Goal: Task Accomplishment & Management: Manage account settings

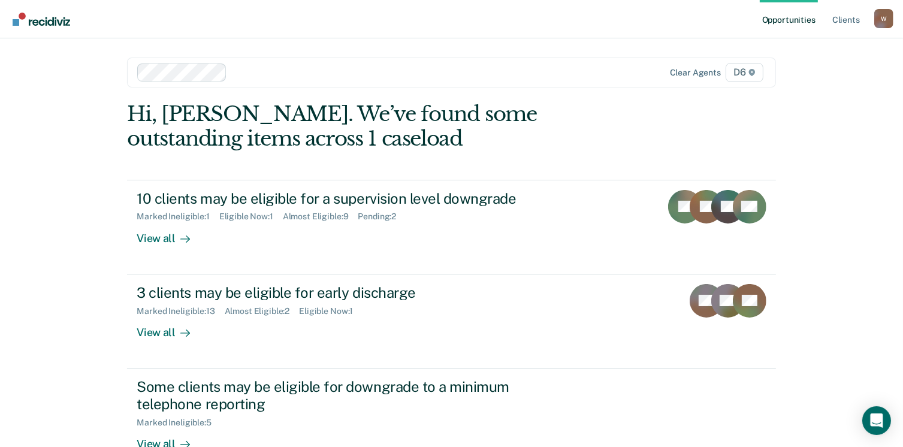
scroll to position [191, 0]
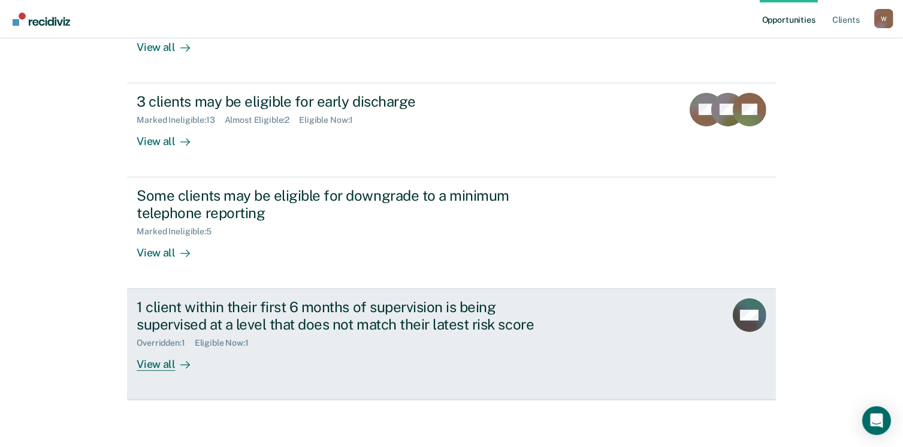
click at [153, 361] on div "View all" at bounding box center [170, 358] width 67 height 23
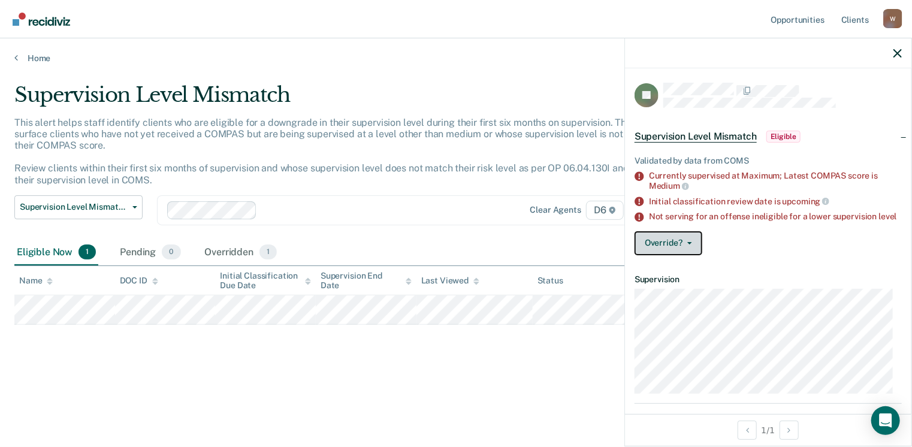
click at [691, 249] on button "Override?" at bounding box center [668, 243] width 68 height 24
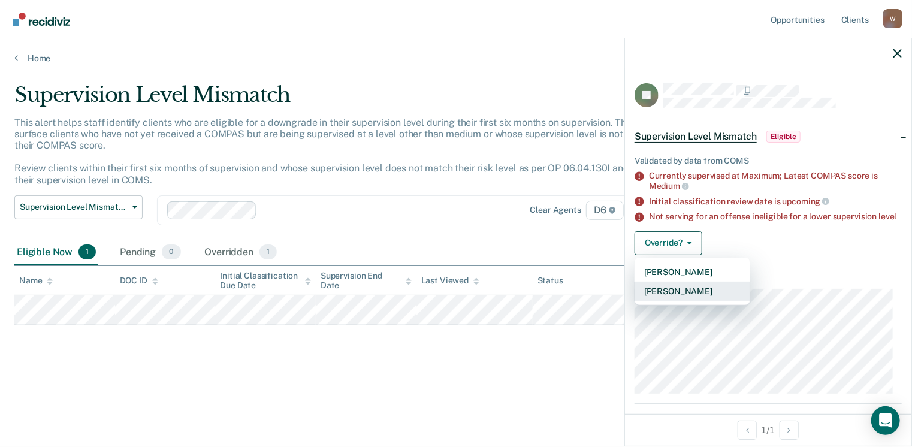
click at [681, 301] on button "Mark Overridden" at bounding box center [692, 291] width 116 height 19
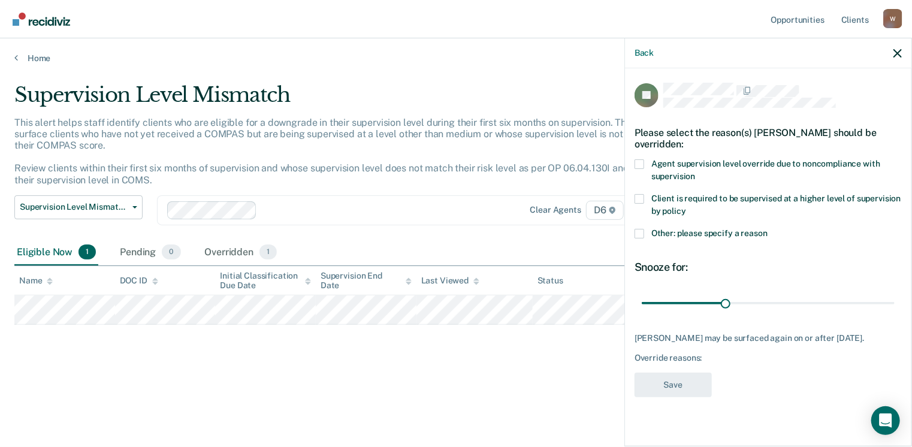
click at [639, 235] on span at bounding box center [639, 234] width 10 height 10
click at [767, 229] on input "Other: please specify a reason" at bounding box center [767, 229] width 0 height 0
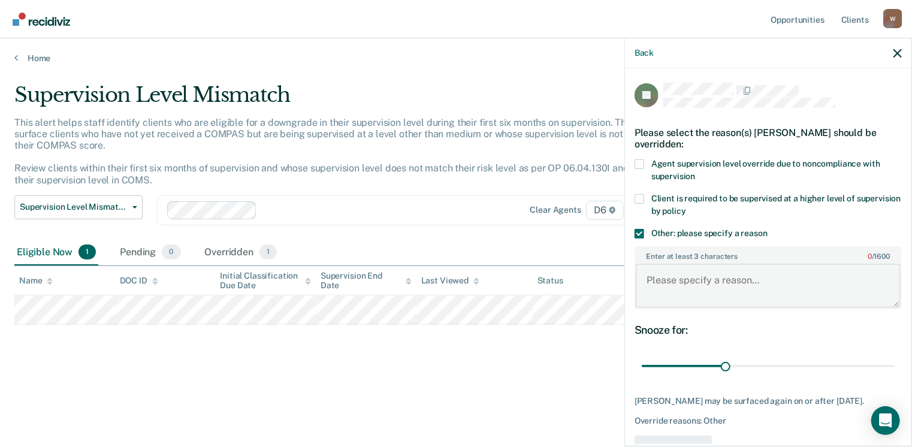
click at [679, 282] on textarea "Enter at least 3 characters 0 / 1600" at bounding box center [767, 286] width 265 height 44
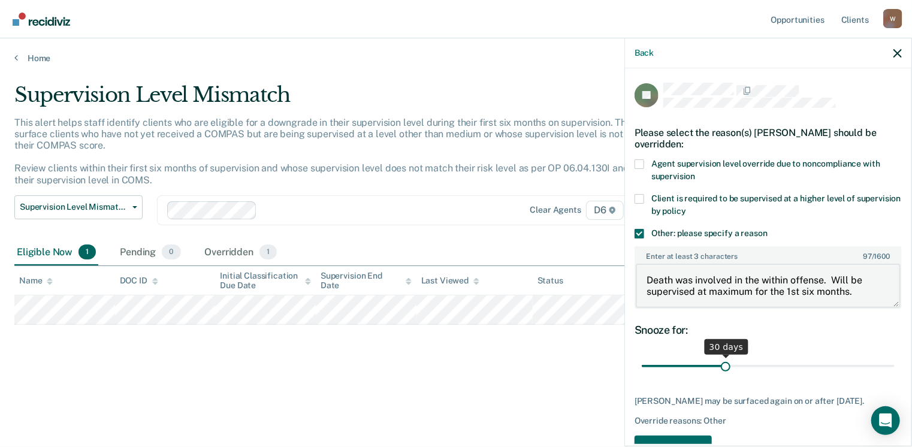
type textarea "Death was involved in the within offense. Will be supervised at maximum for the…"
drag, startPoint x: 721, startPoint y: 362, endPoint x: 912, endPoint y: 373, distance: 191.3
type input "90"
click at [894, 373] on input "range" at bounding box center [767, 366] width 253 height 21
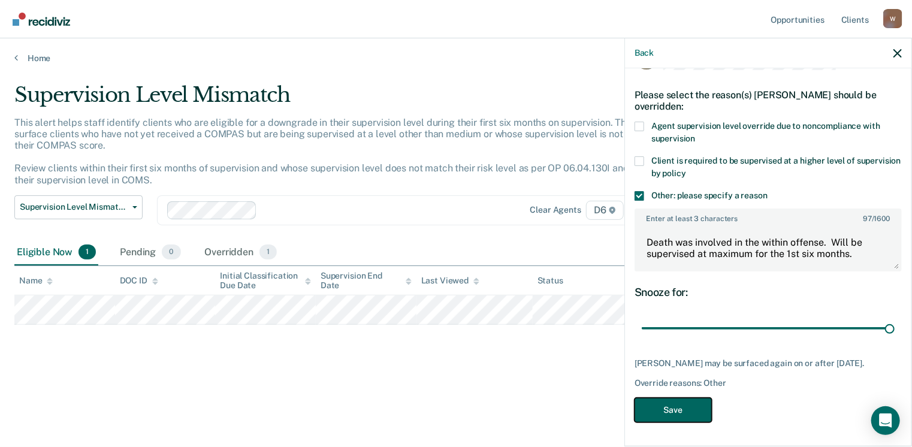
click at [668, 398] on button "Save" at bounding box center [672, 410] width 77 height 25
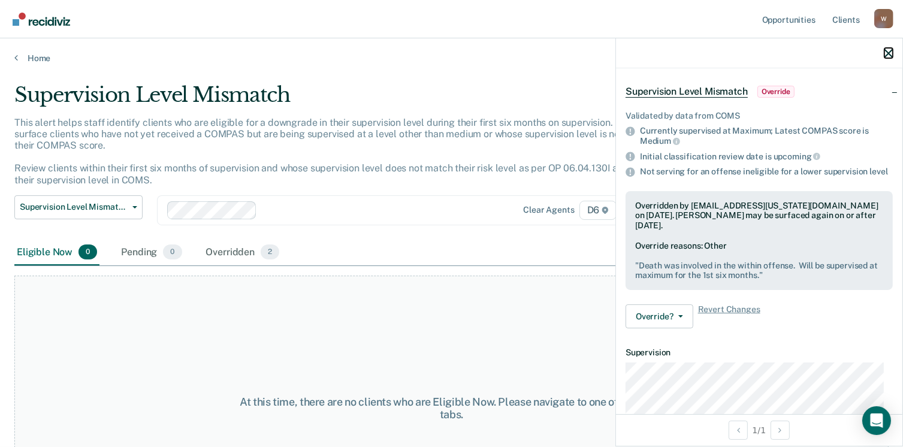
click at [886, 53] on icon "button" at bounding box center [888, 53] width 8 height 8
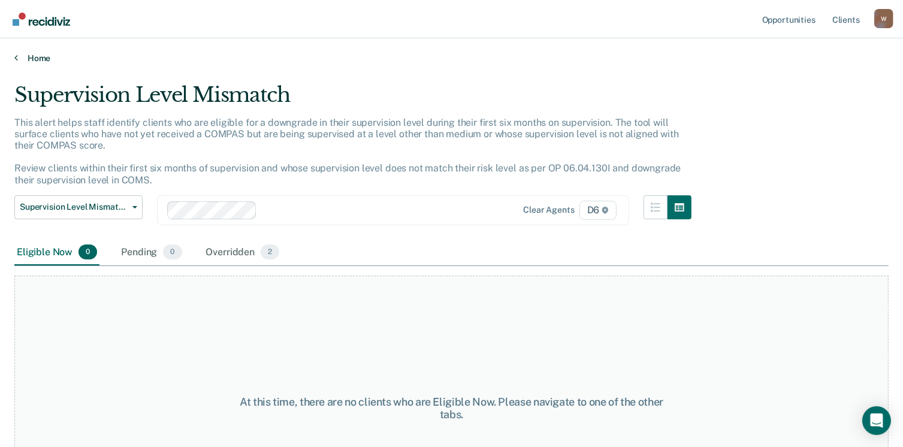
click at [36, 60] on link "Home" at bounding box center [451, 58] width 874 height 11
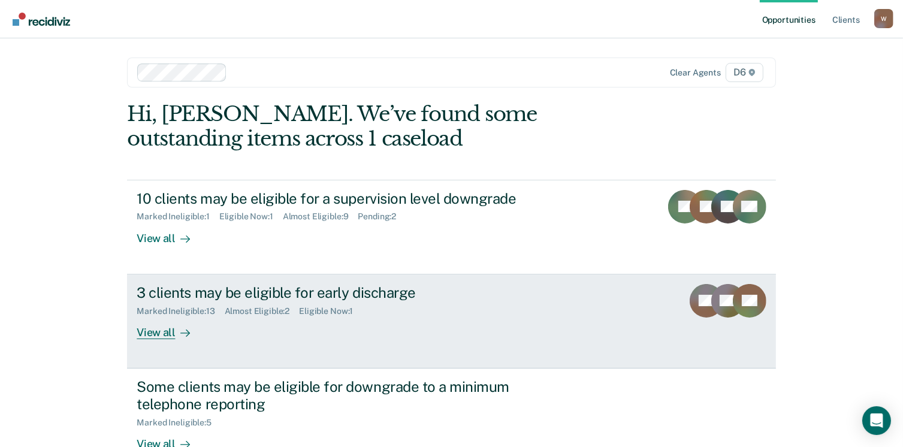
click at [276, 294] on div "3 clients may be eligible for early discharge" at bounding box center [347, 292] width 420 height 17
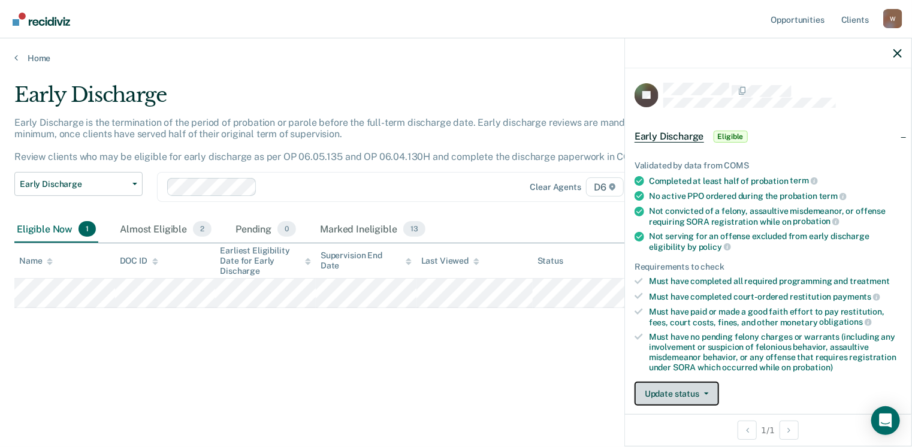
click at [712, 390] on button "Update status" at bounding box center [676, 394] width 84 height 24
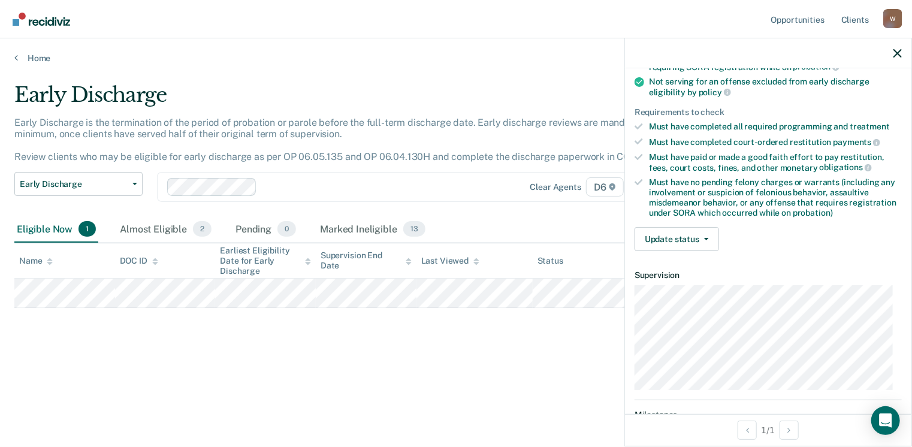
scroll to position [151, 0]
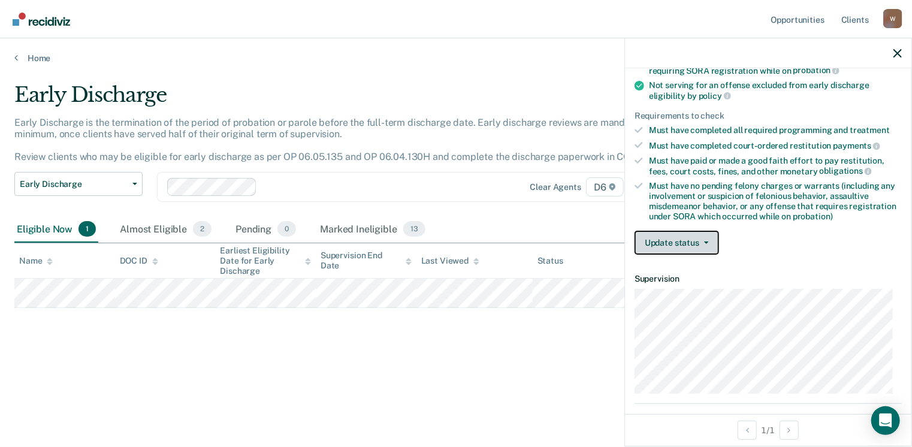
click at [702, 232] on button "Update status" at bounding box center [676, 243] width 84 height 24
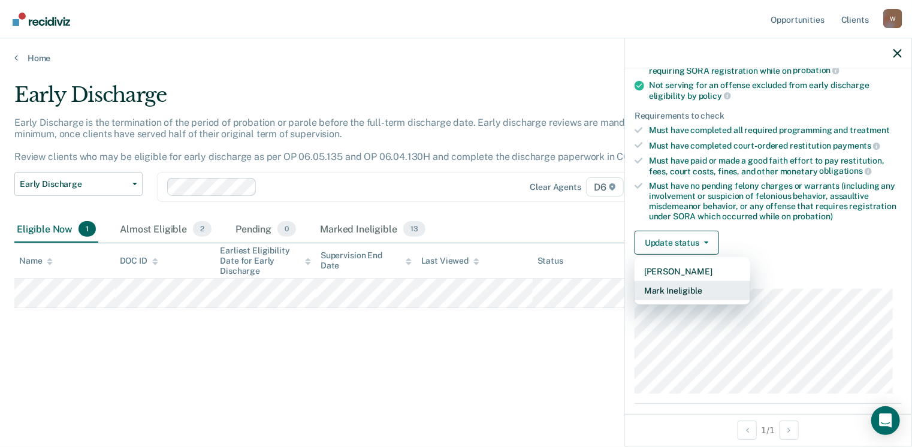
click at [675, 289] on button "Mark Ineligible" at bounding box center [692, 290] width 116 height 19
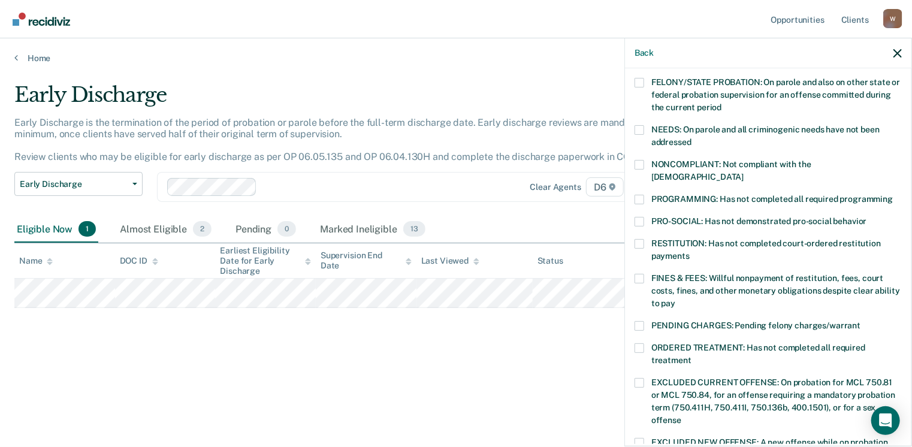
click at [640, 195] on span at bounding box center [639, 200] width 10 height 10
click at [892, 195] on input "PROGRAMMING: Has not completed all required programming" at bounding box center [892, 195] width 0 height 0
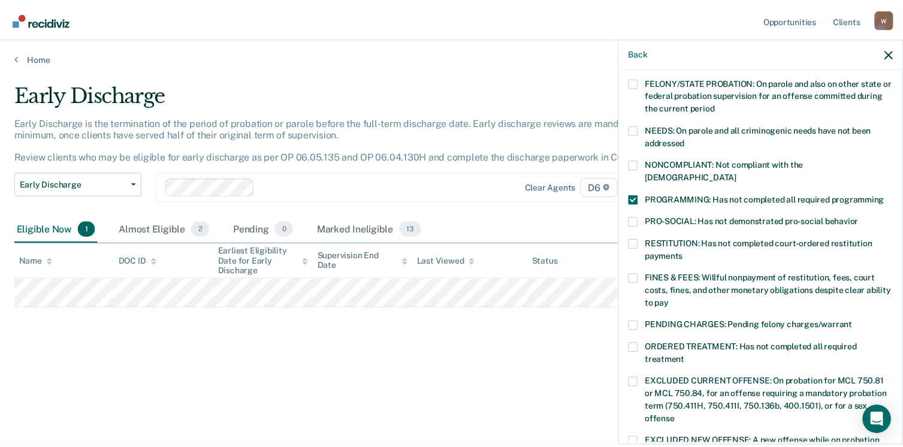
scroll to position [390, 0]
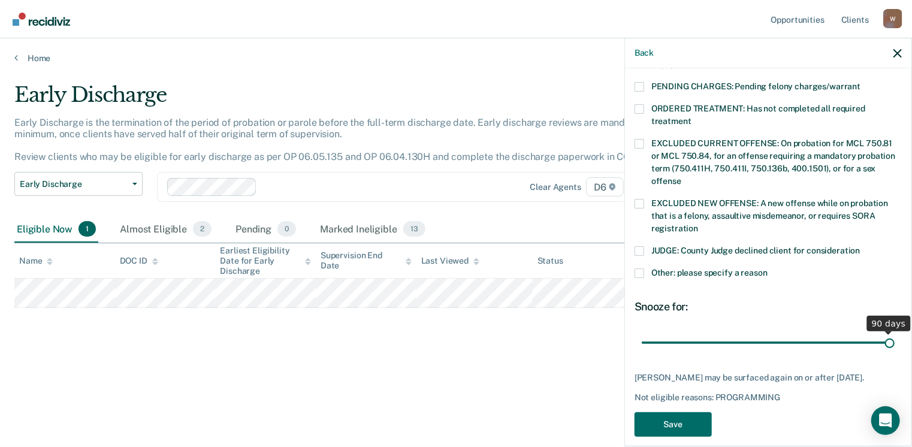
drag, startPoint x: 719, startPoint y: 332, endPoint x: 901, endPoint y: 329, distance: 182.1
type input "90"
click at [894, 332] on input "range" at bounding box center [767, 342] width 253 height 21
click at [688, 425] on button "Save" at bounding box center [672, 424] width 77 height 25
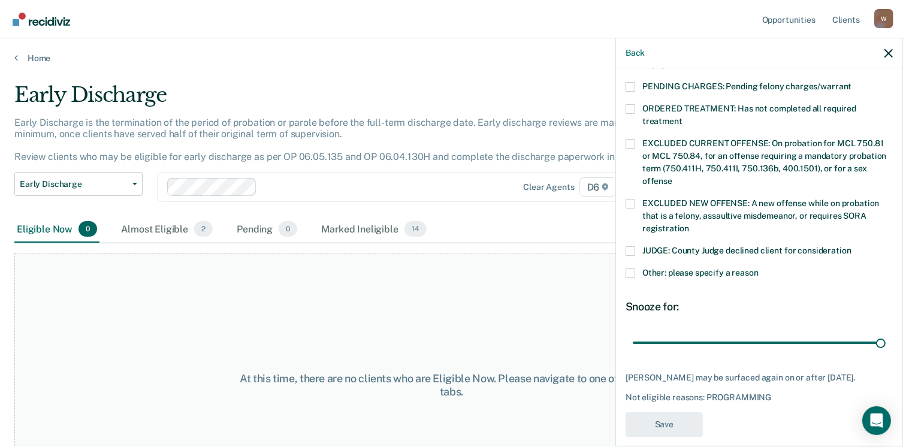
scroll to position [340, 0]
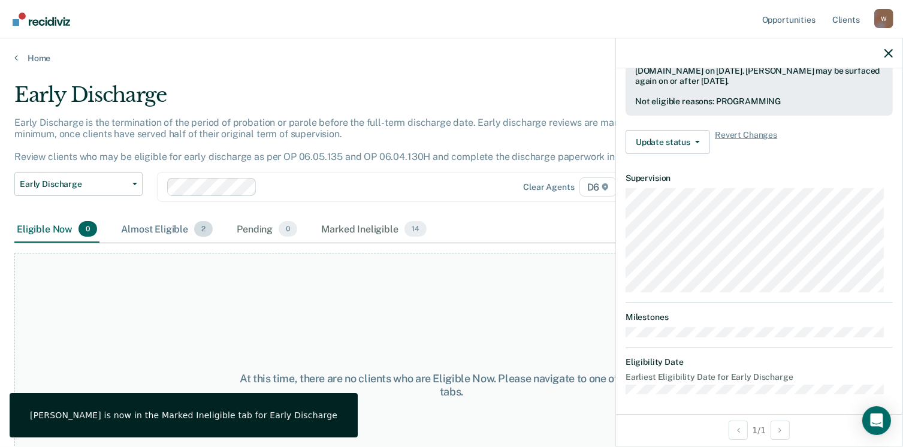
click at [180, 232] on div "Almost Eligible 2" at bounding box center [167, 229] width 96 height 26
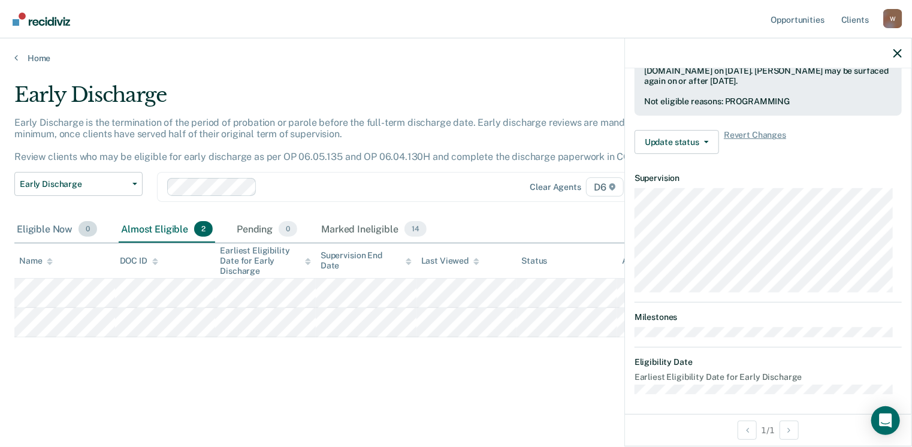
click at [47, 234] on div "Eligible Now 0" at bounding box center [56, 229] width 85 height 26
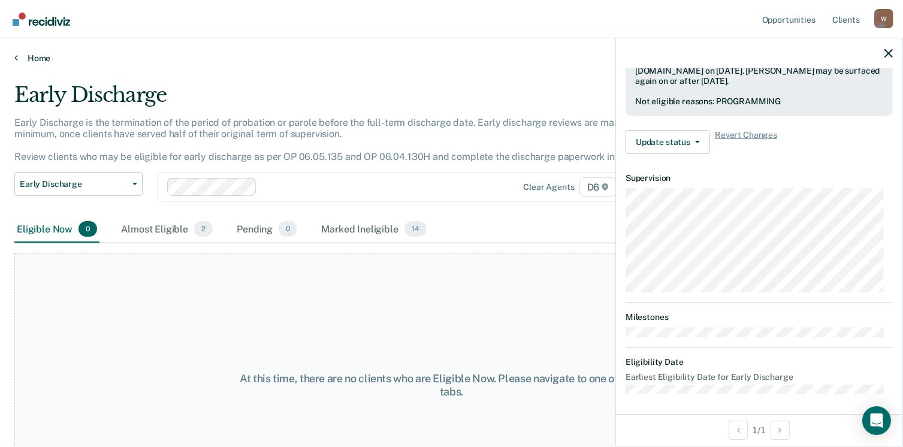
click at [31, 54] on link "Home" at bounding box center [451, 58] width 874 height 11
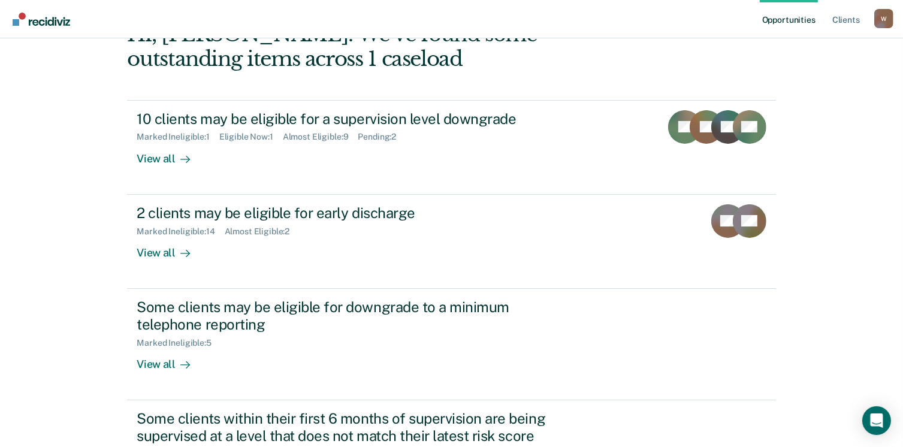
scroll to position [74, 0]
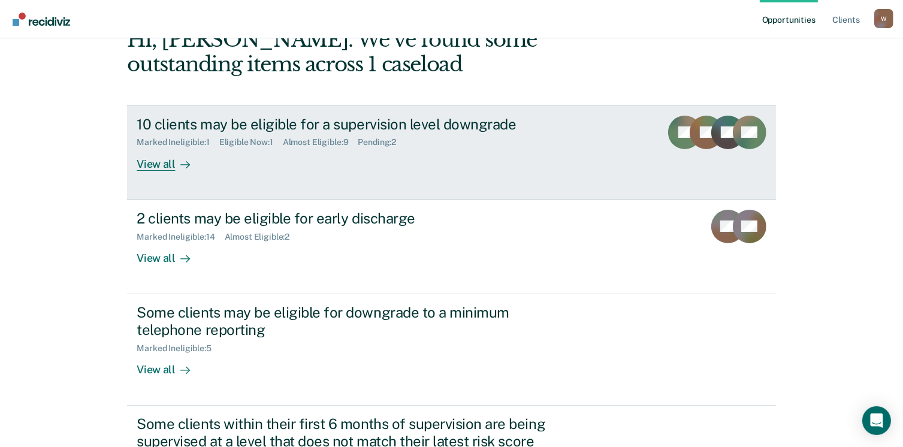
click at [156, 163] on div "View all" at bounding box center [170, 158] width 67 height 23
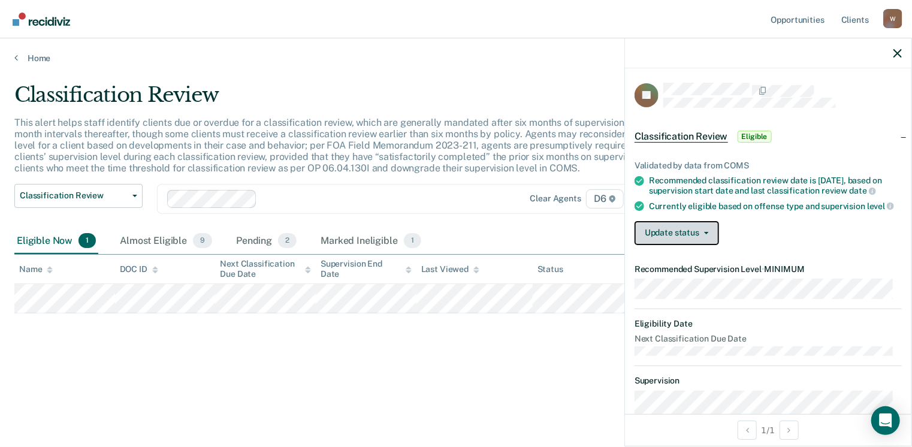
click at [710, 245] on button "Update status" at bounding box center [676, 233] width 84 height 24
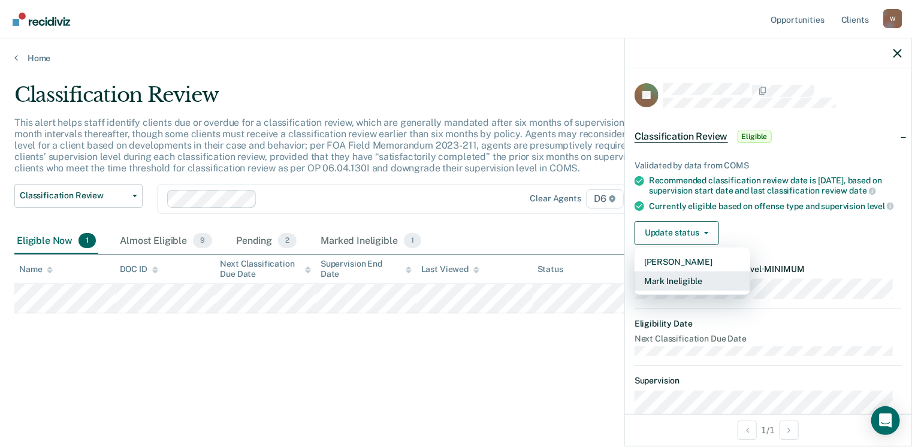
click at [667, 283] on button "Mark Ineligible" at bounding box center [692, 280] width 116 height 19
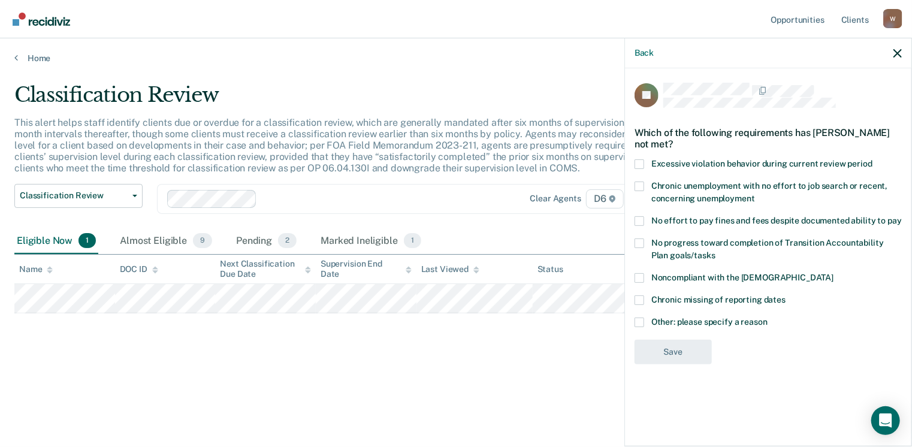
click at [640, 276] on span at bounding box center [639, 278] width 10 height 10
click at [833, 273] on input "Noncompliant with the order of supervision" at bounding box center [833, 273] width 0 height 0
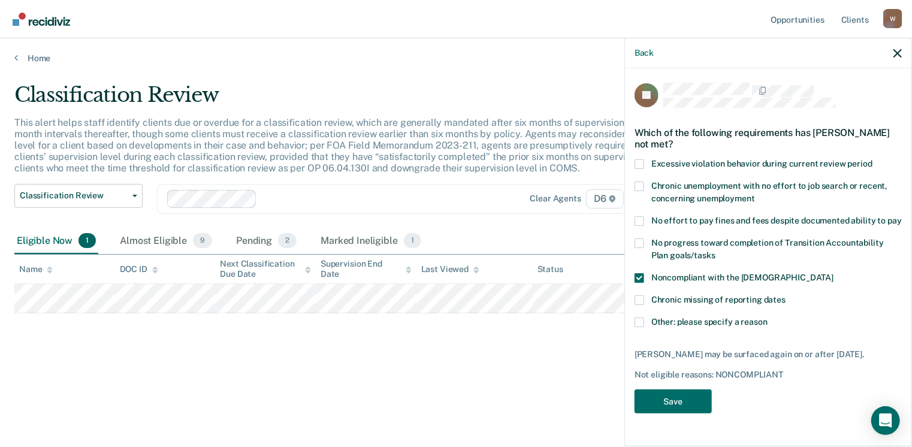
click at [642, 318] on span at bounding box center [639, 322] width 10 height 10
click at [767, 317] on input "Other: please specify a reason" at bounding box center [767, 317] width 0 height 0
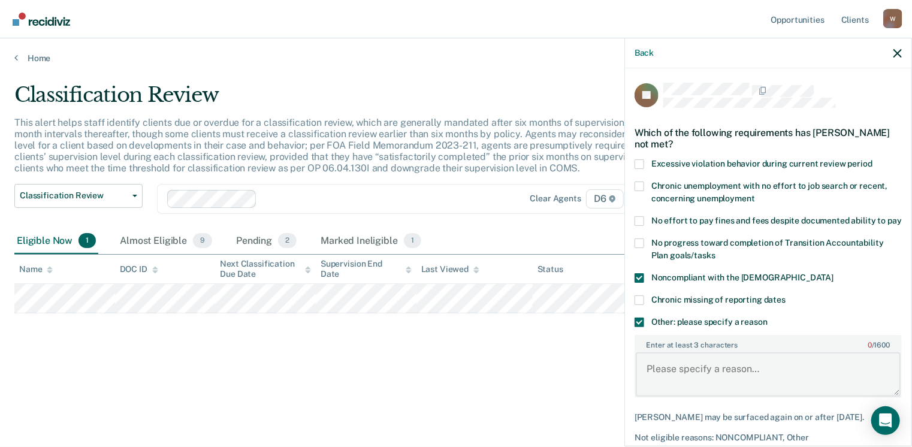
click at [670, 375] on textarea "Enter at least 3 characters 0 / 1600" at bounding box center [767, 374] width 265 height 44
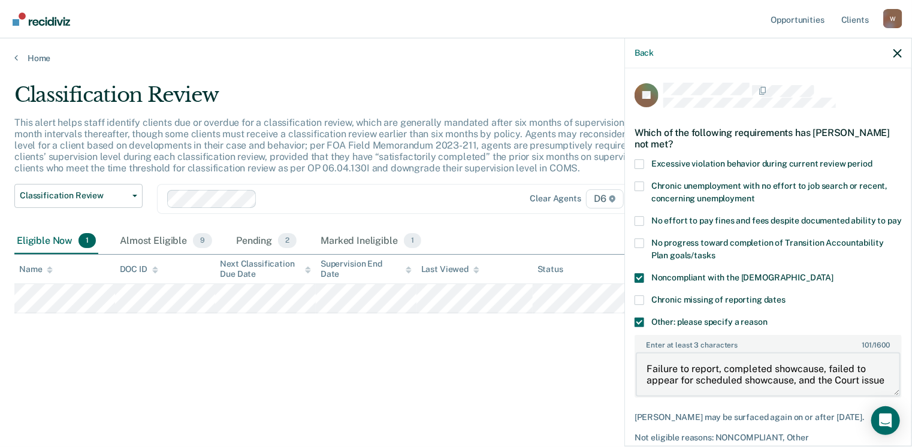
scroll to position [2, 0]
type textarea "Failure to report, completed showcause, failed to appear for scheduled showcaus…"
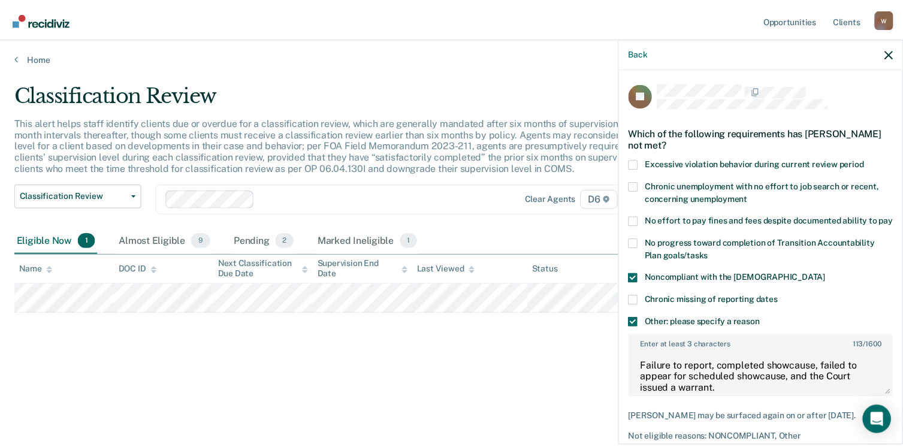
scroll to position [74, 0]
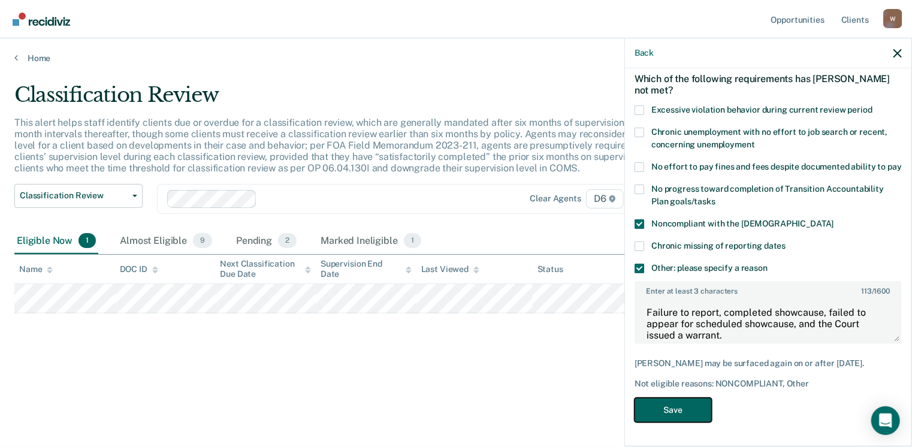
click at [664, 414] on button "Save" at bounding box center [672, 410] width 77 height 25
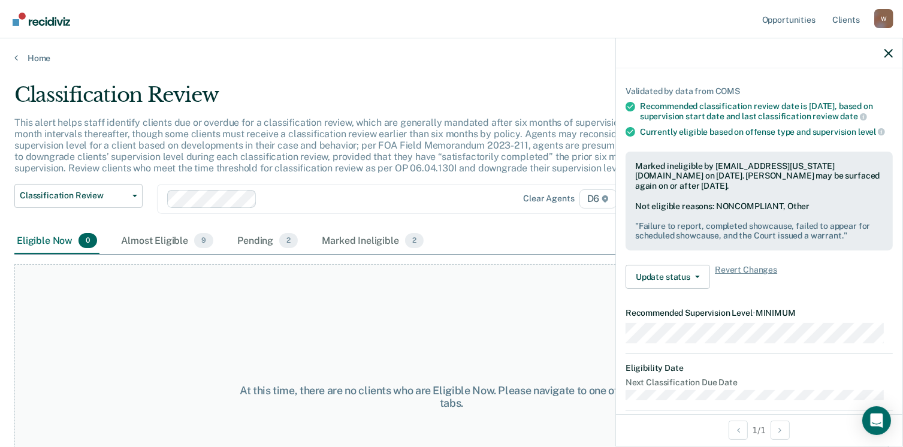
click at [173, 276] on div "At this time, there are no clients who are Eligible Now. Please navigate to one…" at bounding box center [451, 396] width 874 height 265
click at [267, 244] on div "Pending 2" at bounding box center [267, 241] width 65 height 26
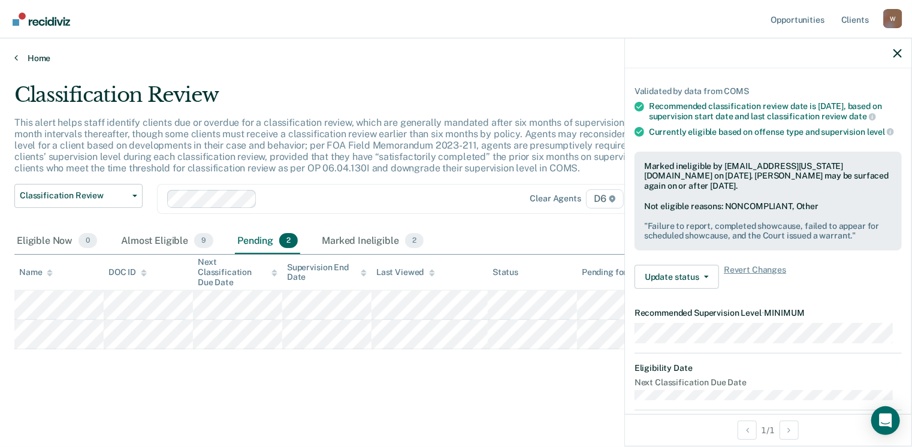
click at [16, 58] on icon at bounding box center [16, 58] width 4 height 10
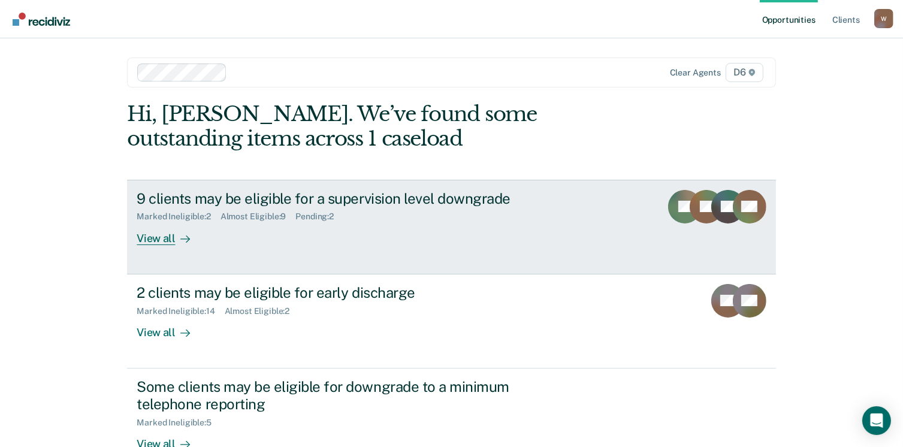
click at [158, 243] on div "View all" at bounding box center [170, 233] width 67 height 23
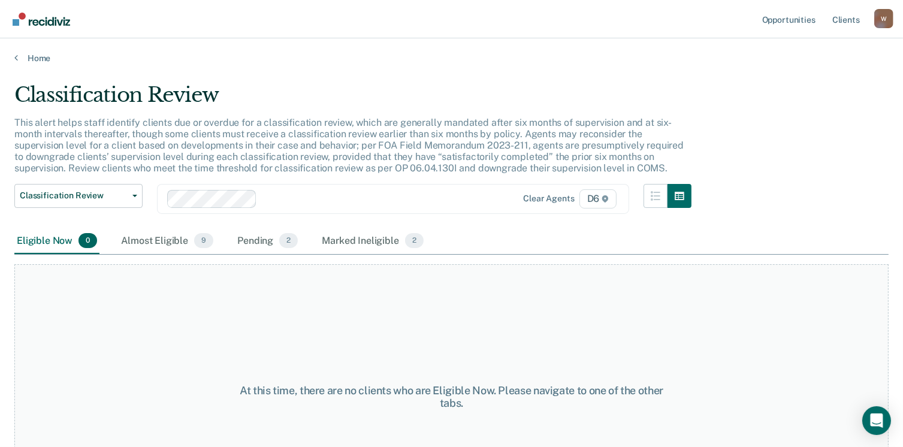
click at [158, 243] on div "Almost Eligible 9" at bounding box center [167, 241] width 97 height 26
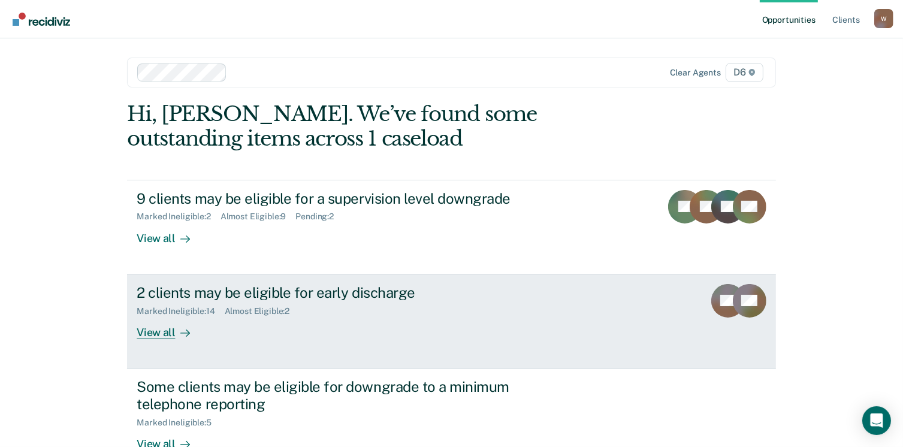
click at [158, 329] on div "View all" at bounding box center [170, 327] width 67 height 23
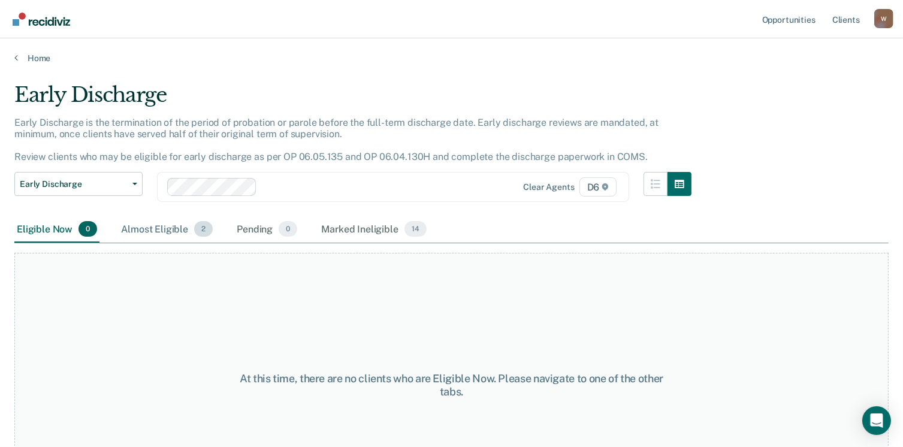
click at [170, 222] on div "Almost Eligible 2" at bounding box center [167, 229] width 96 height 26
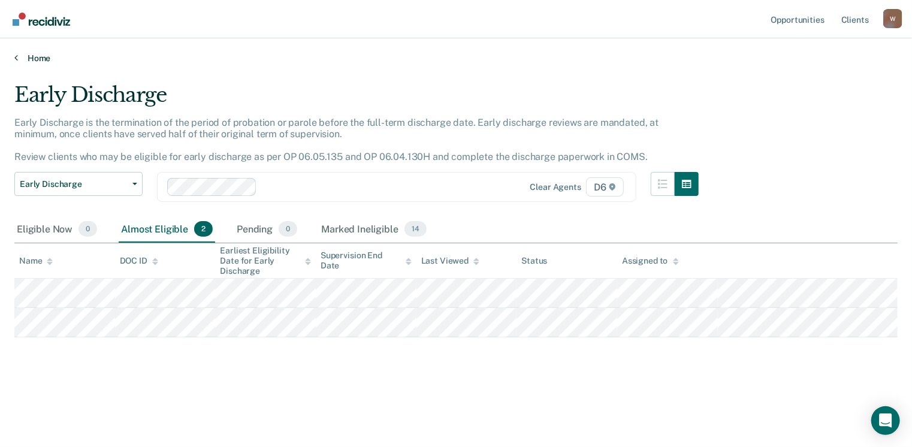
click at [21, 56] on link "Home" at bounding box center [455, 58] width 883 height 11
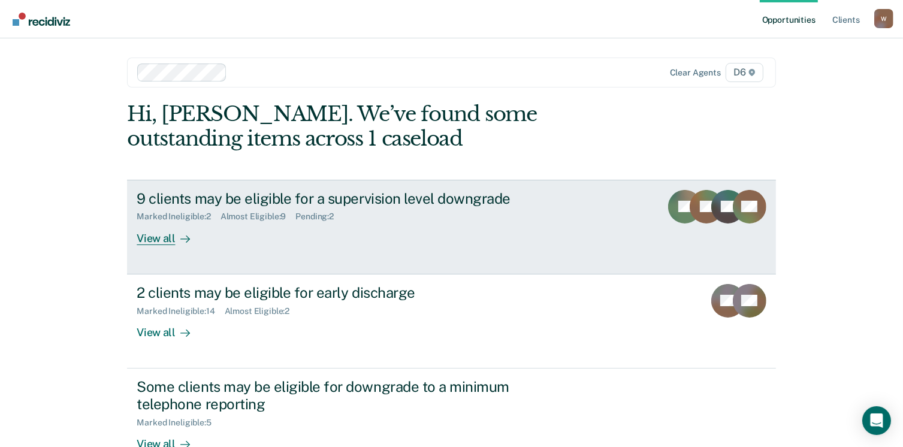
click at [144, 237] on div "View all" at bounding box center [170, 233] width 67 height 23
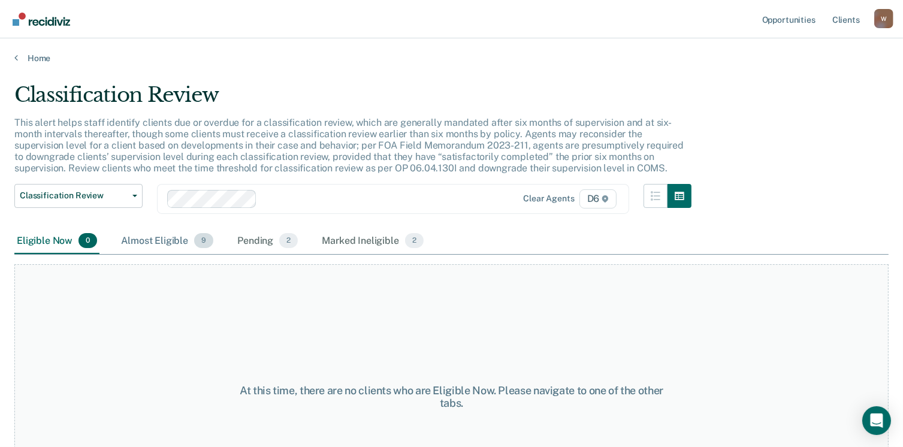
click at [165, 238] on div "Almost Eligible 9" at bounding box center [167, 241] width 97 height 26
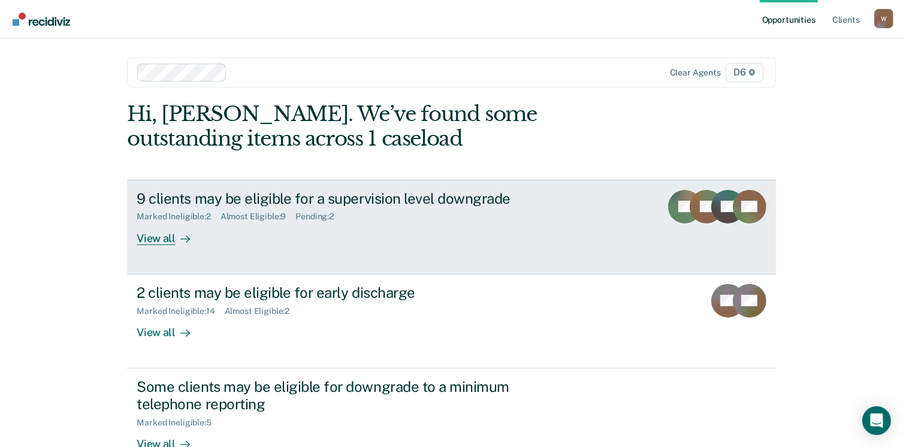
click at [155, 218] on div "Marked Ineligible : 2" at bounding box center [178, 216] width 83 height 10
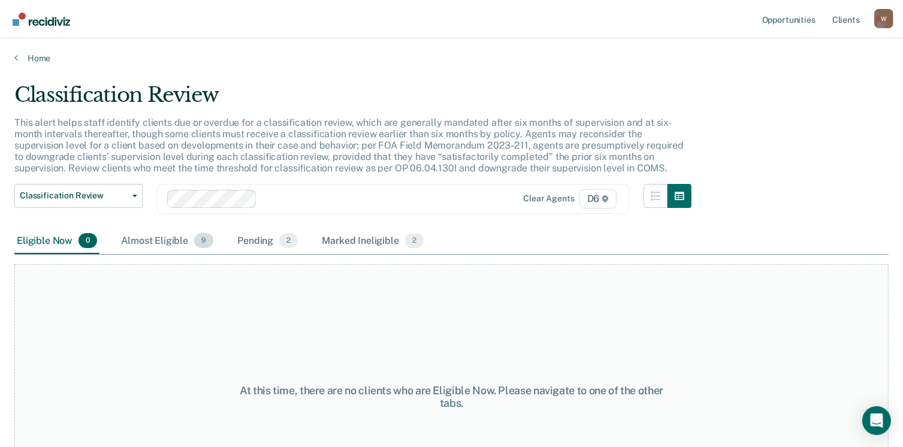
click at [180, 245] on div "Almost Eligible 9" at bounding box center [167, 241] width 97 height 26
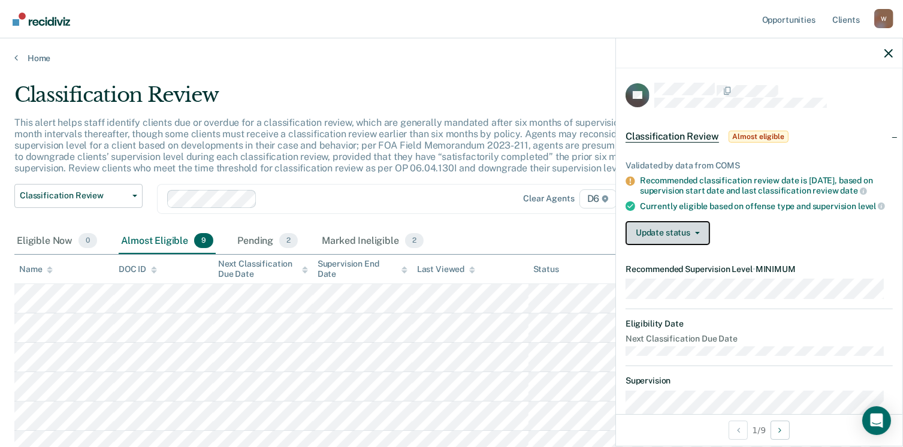
click at [703, 245] on button "Update status" at bounding box center [667, 233] width 84 height 24
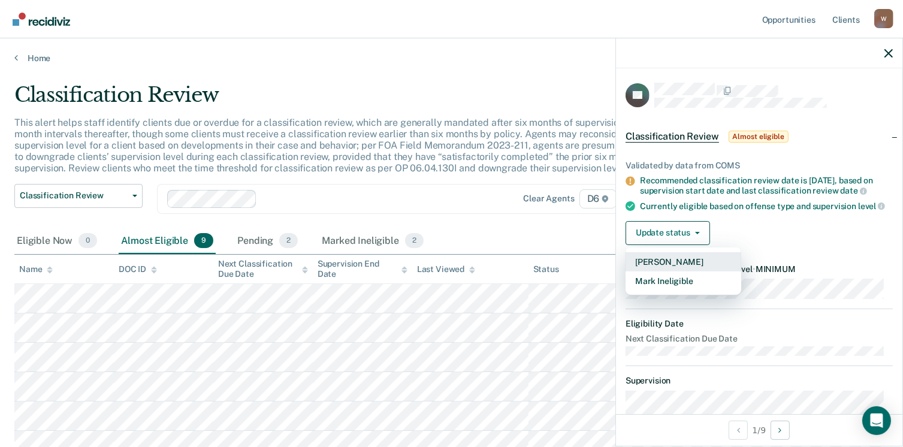
click at [670, 271] on button "Mark Pending" at bounding box center [683, 261] width 116 height 19
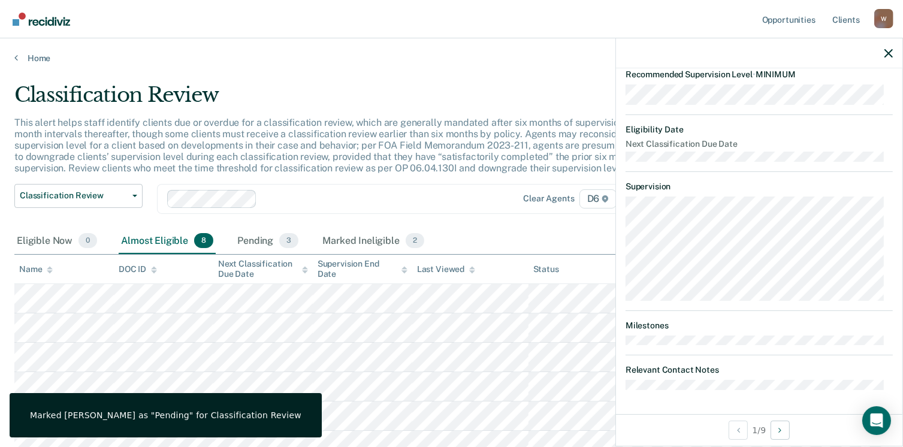
scroll to position [270, 0]
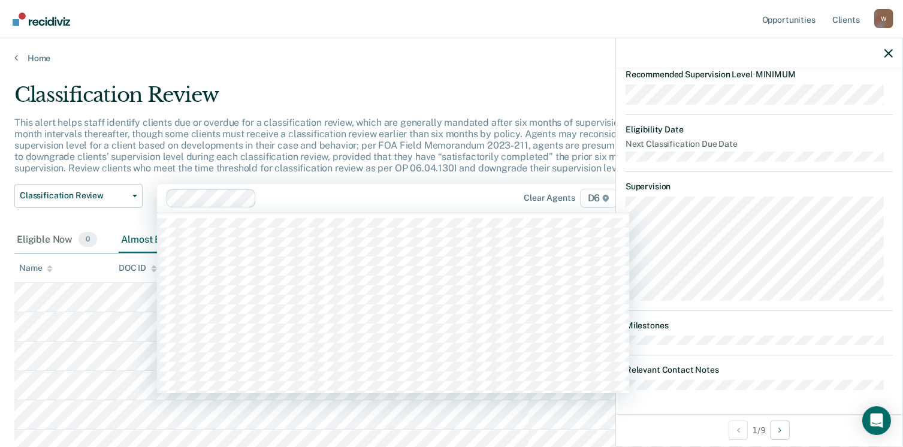
click at [491, 189] on div "Clear agents D6" at bounding box center [551, 198] width 136 height 19
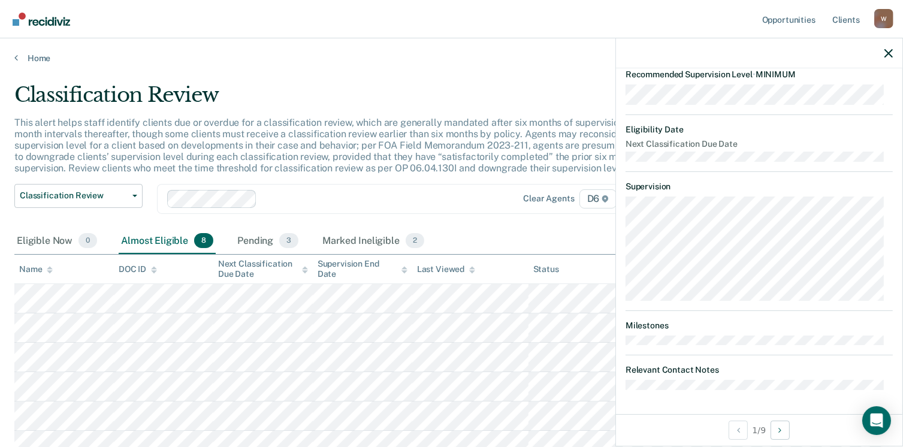
click at [461, 71] on main "Classification Review This alert helps staff identify clients due or overdue fo…" at bounding box center [451, 332] width 903 height 538
click at [34, 59] on link "Home" at bounding box center [451, 58] width 874 height 11
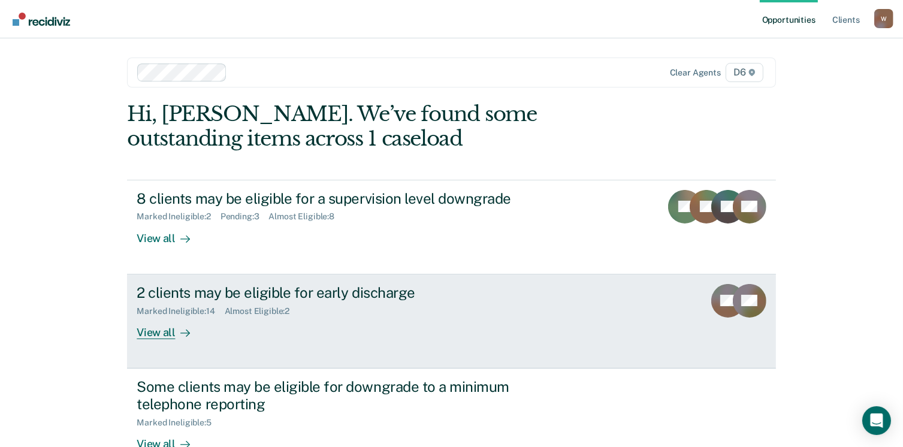
click at [158, 329] on div "View all" at bounding box center [170, 327] width 67 height 23
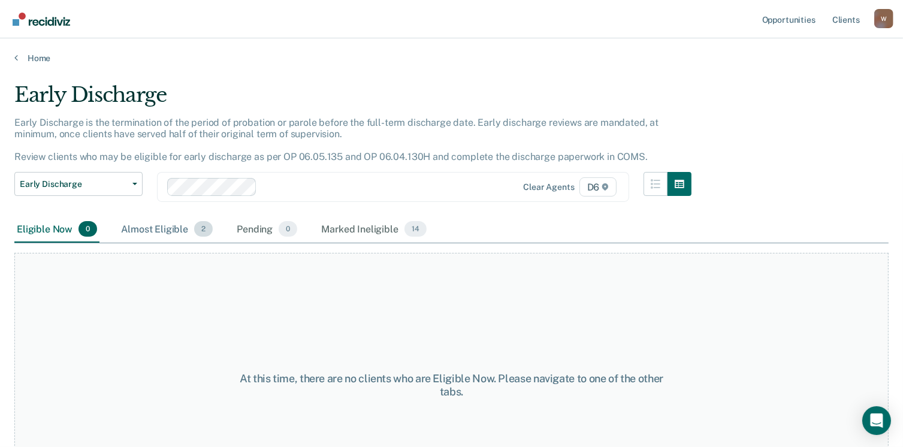
click at [165, 226] on div "Almost Eligible 2" at bounding box center [167, 229] width 96 height 26
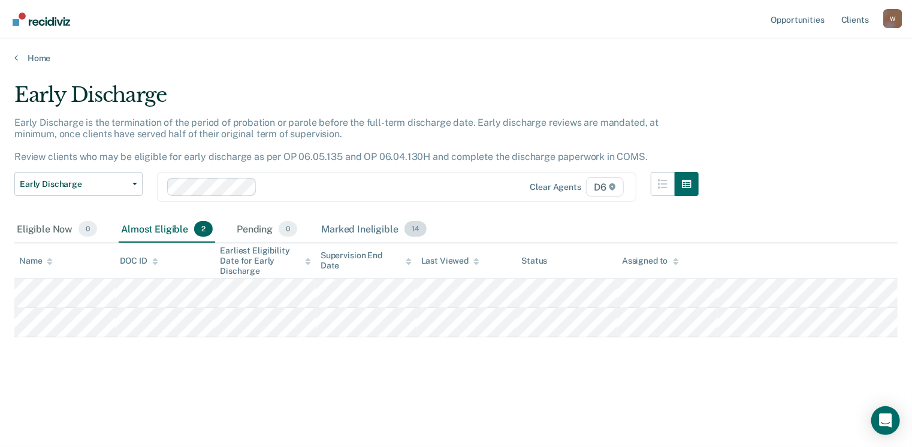
click at [362, 225] on div "Marked Ineligible 14" at bounding box center [374, 229] width 110 height 26
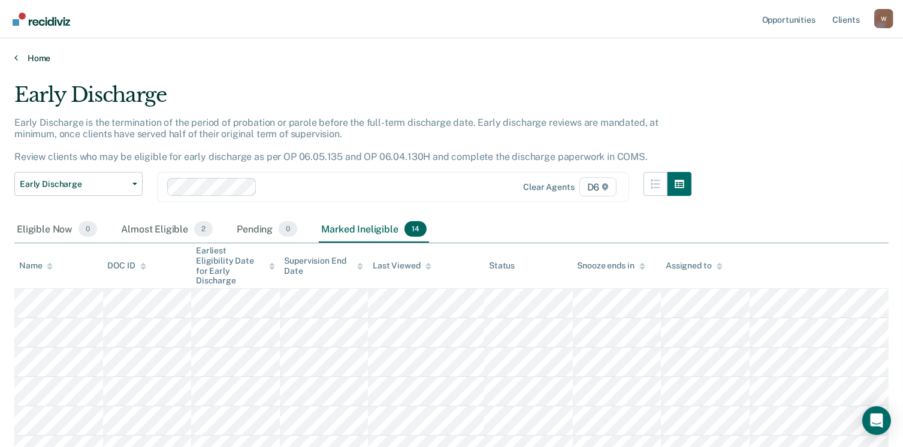
click at [26, 53] on link "Home" at bounding box center [451, 58] width 874 height 11
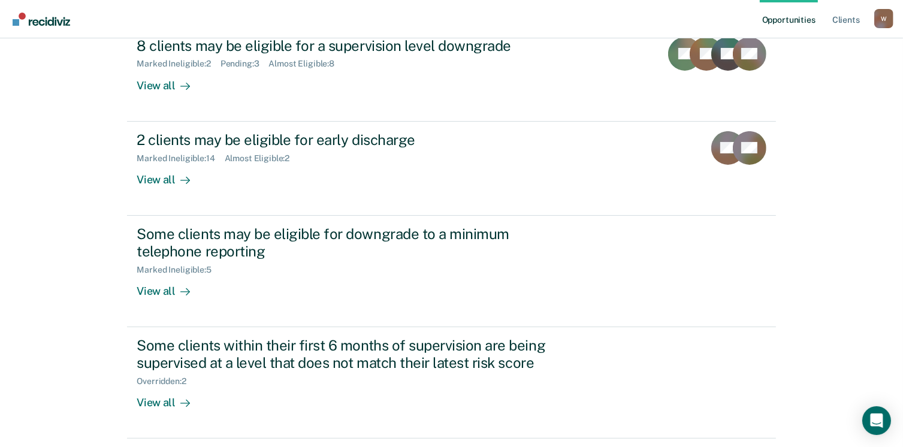
scroll to position [191, 0]
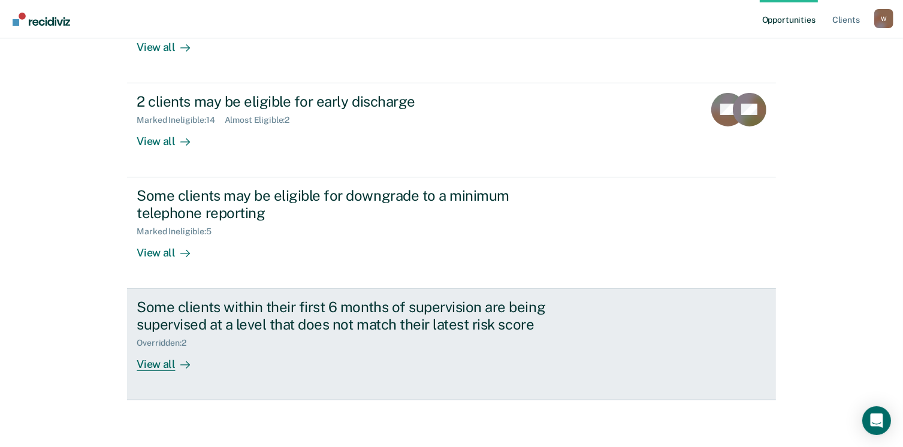
click at [146, 361] on div "View all" at bounding box center [170, 358] width 67 height 23
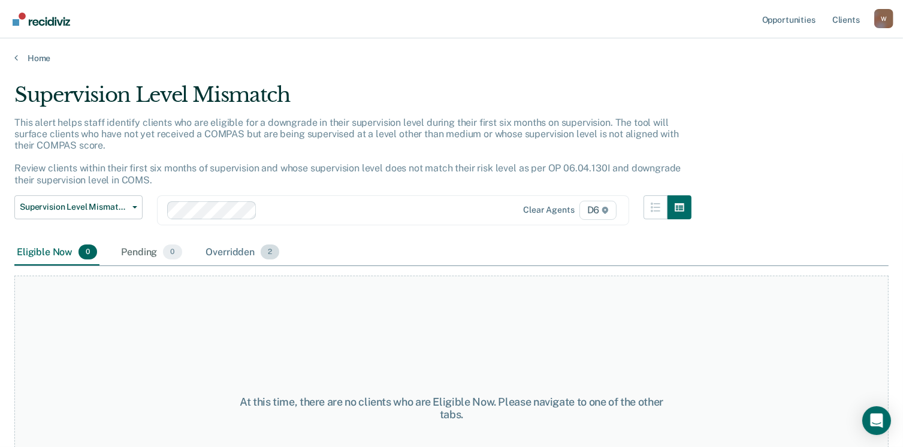
click at [253, 256] on div "Overridden 2" at bounding box center [243, 253] width 78 height 26
